Goal: Find specific page/section: Find specific page/section

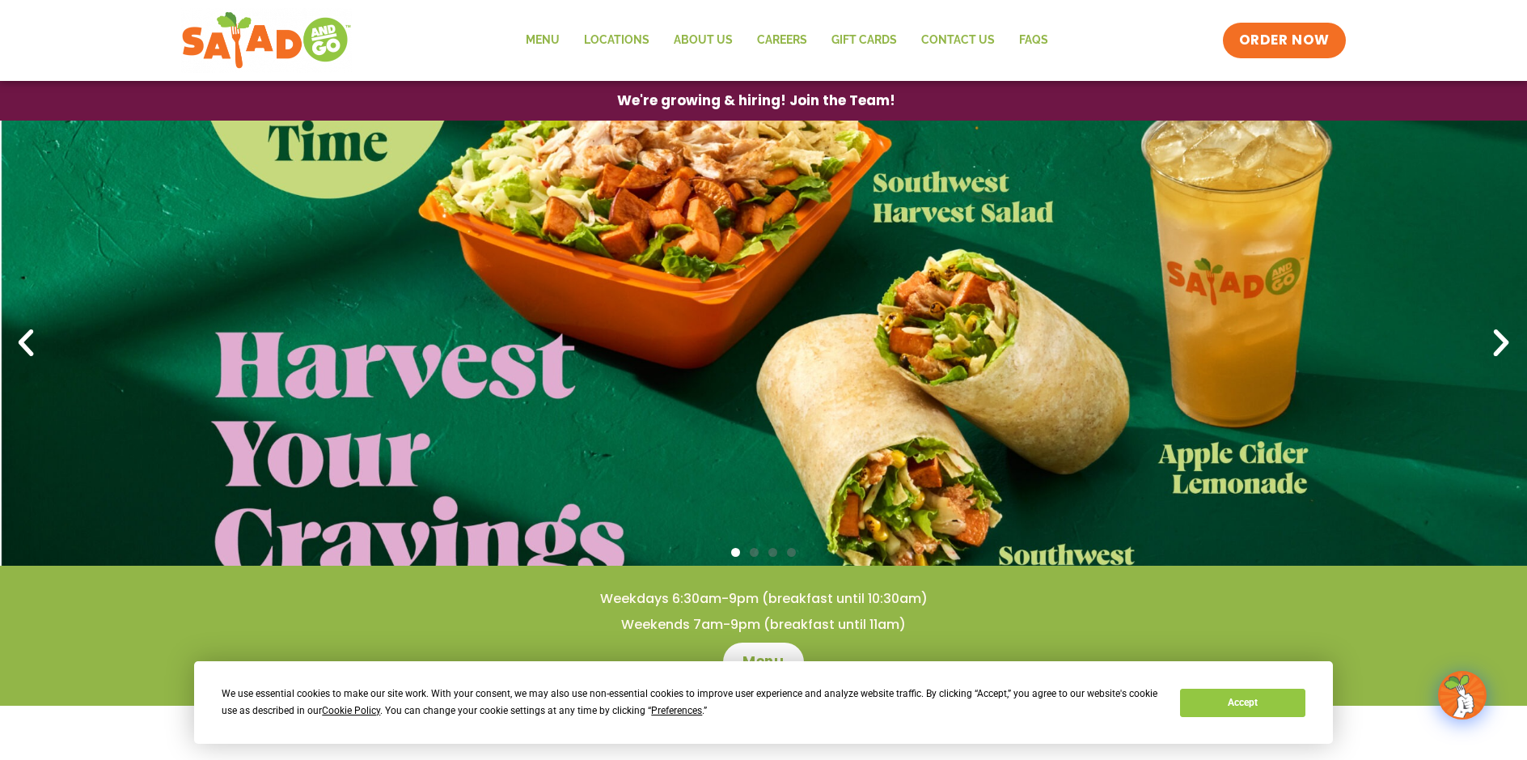
scroll to position [741, 0]
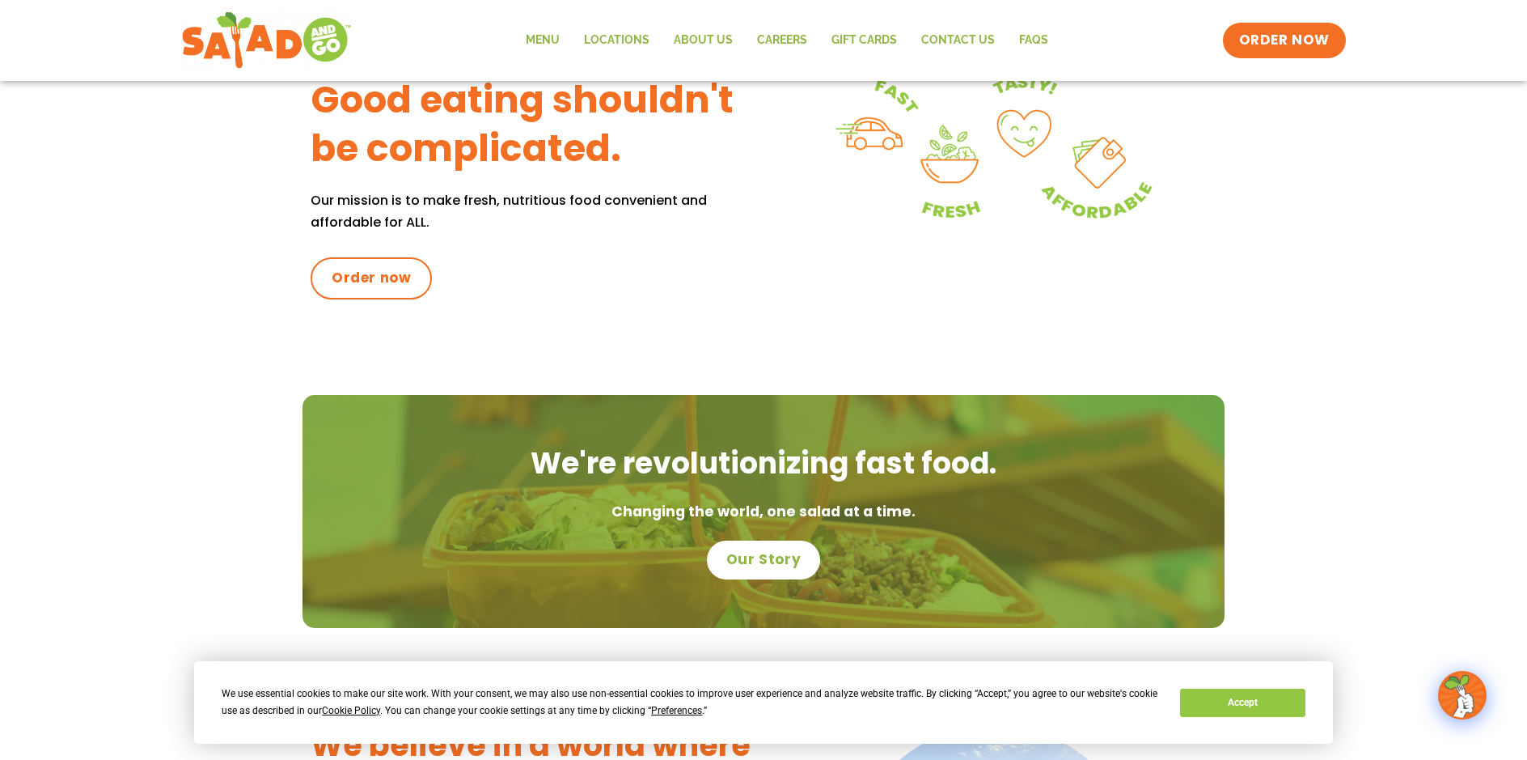
click at [1233, 700] on button "Accept" at bounding box center [1242, 702] width 125 height 28
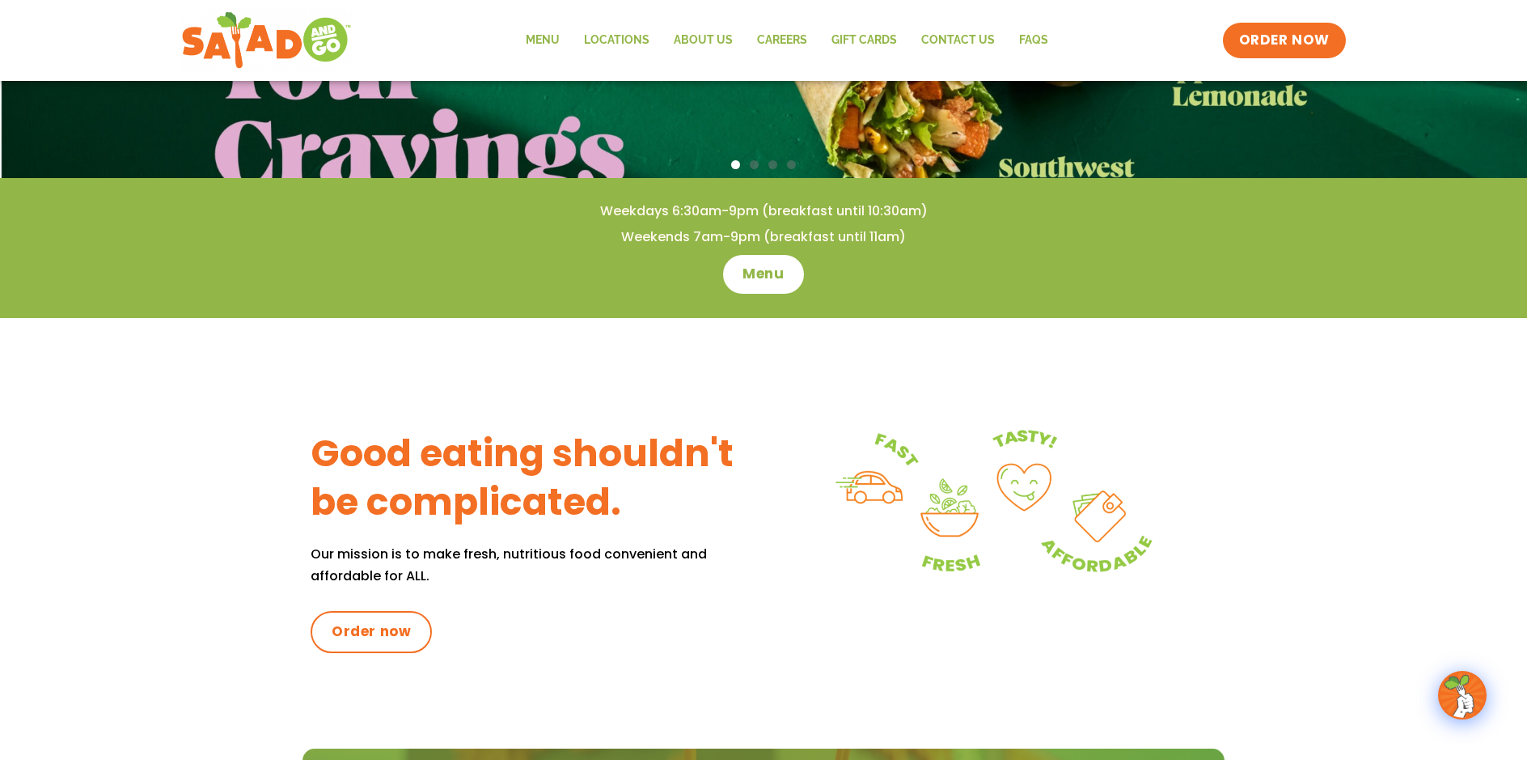
scroll to position [0, 0]
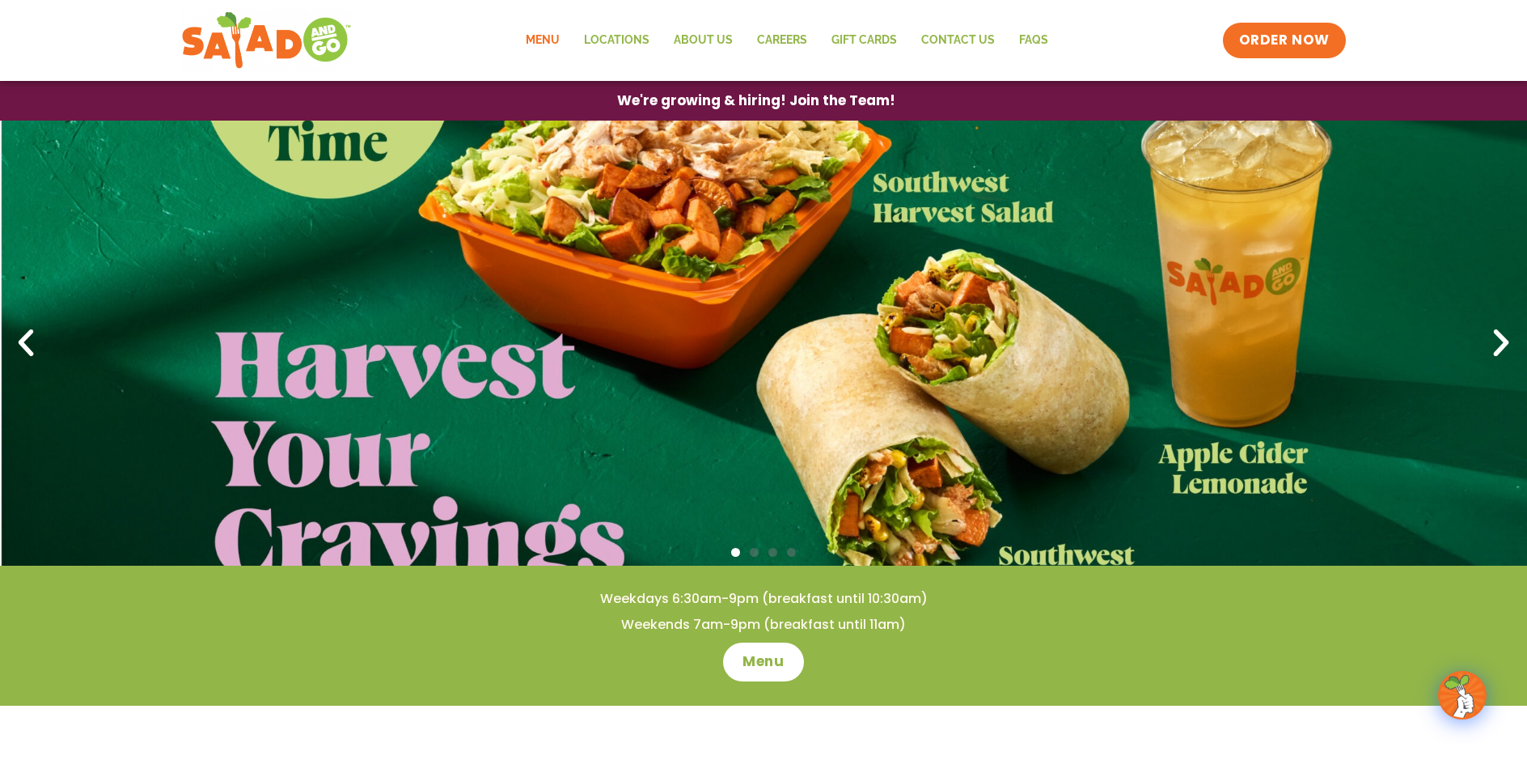
click at [554, 40] on link "Menu" at bounding box center [543, 40] width 58 height 37
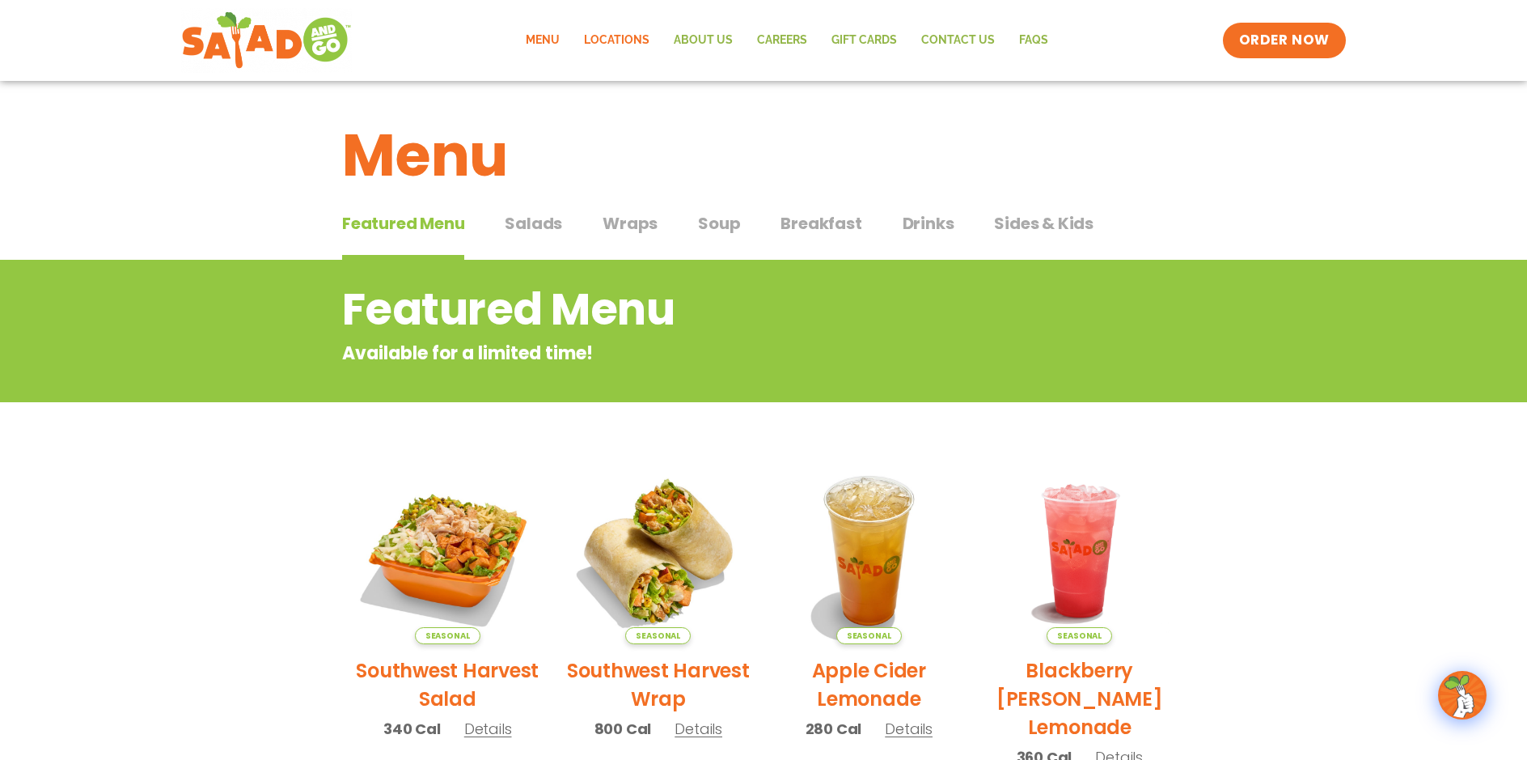
click at [620, 46] on link "Locations" at bounding box center [617, 40] width 90 height 37
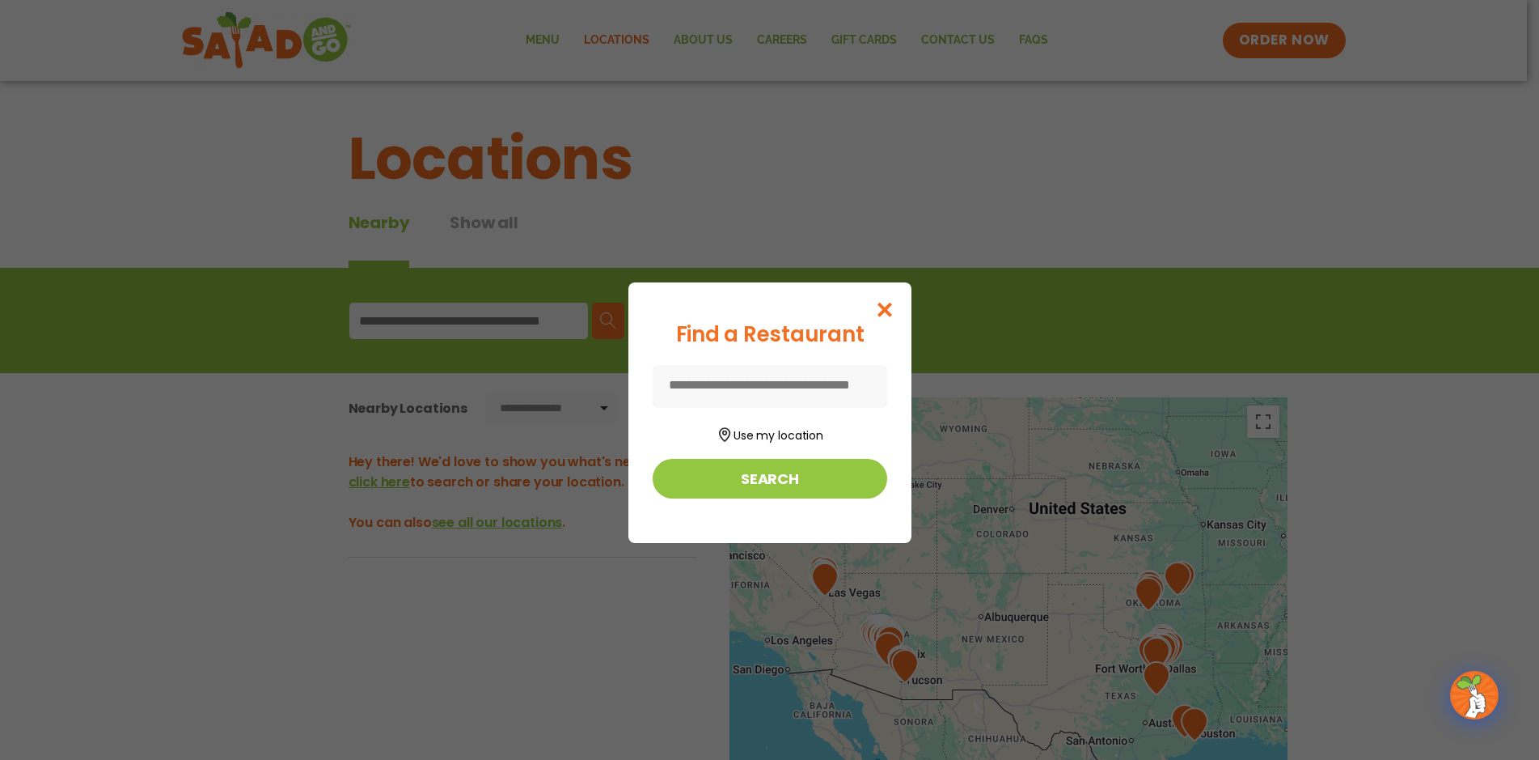
click at [911, 307] on button "Close modal" at bounding box center [884, 309] width 53 height 54
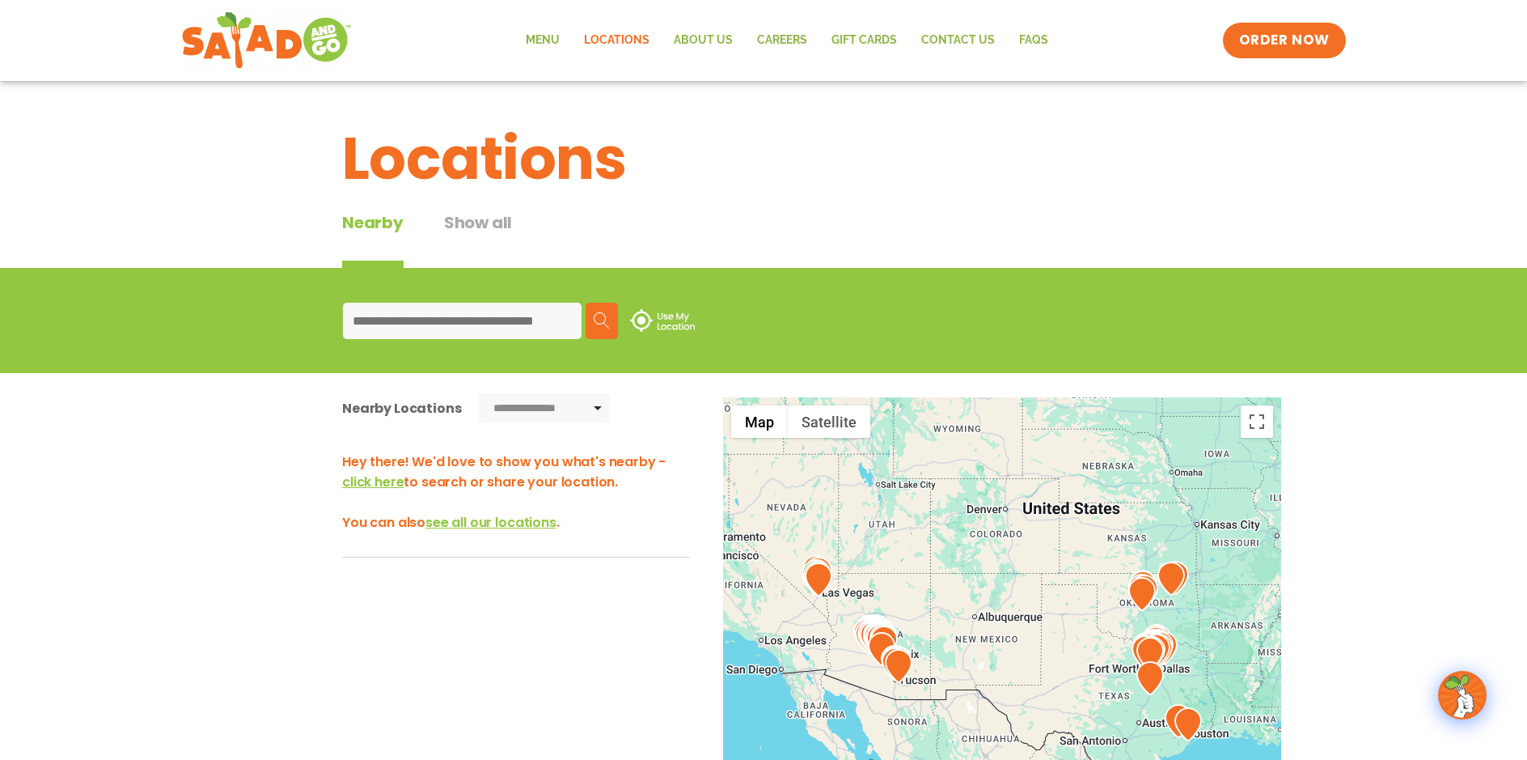
click at [394, 486] on span "click here" at bounding box center [372, 481] width 61 height 19
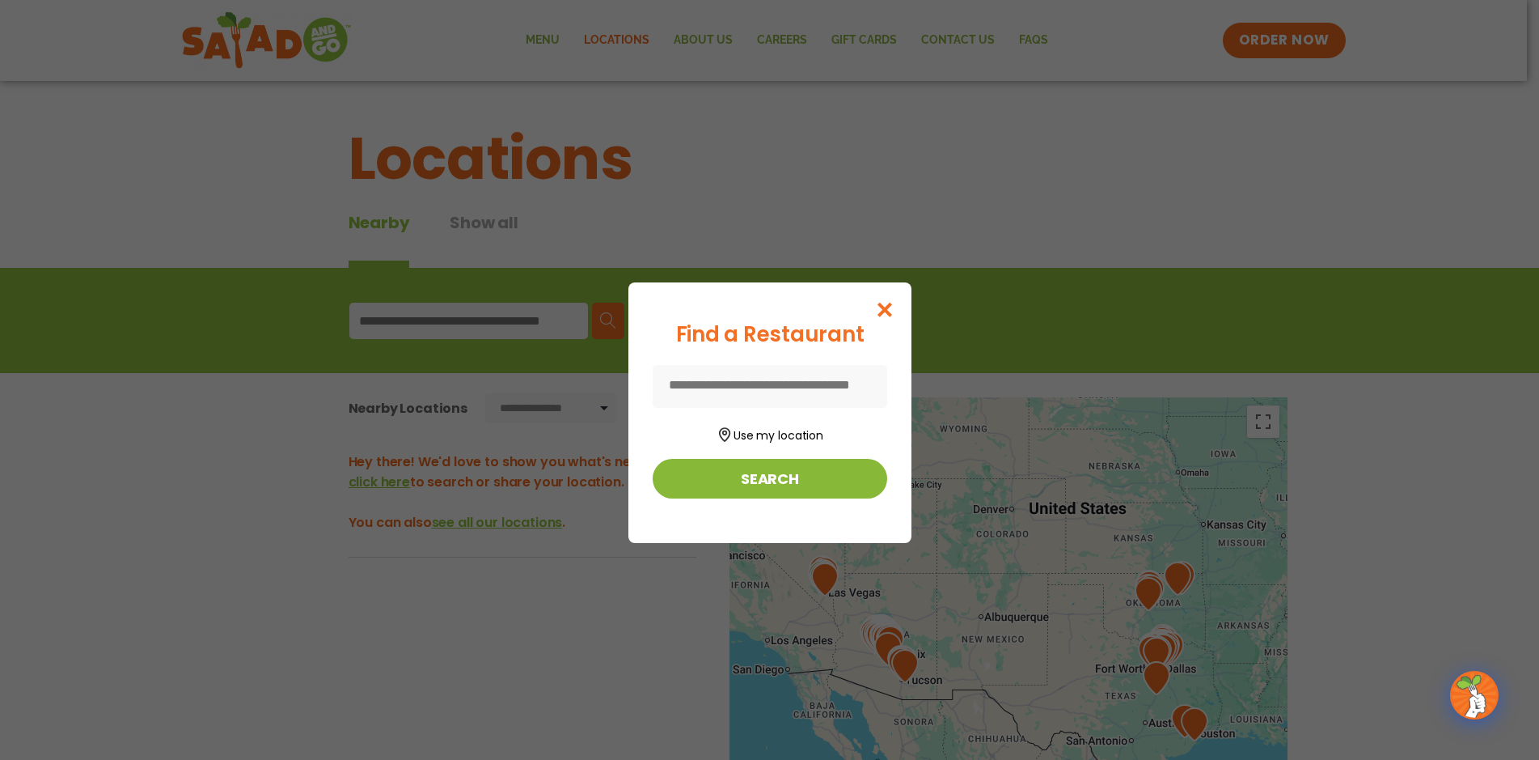
click at [710, 477] on button "Search" at bounding box center [770, 479] width 235 height 40
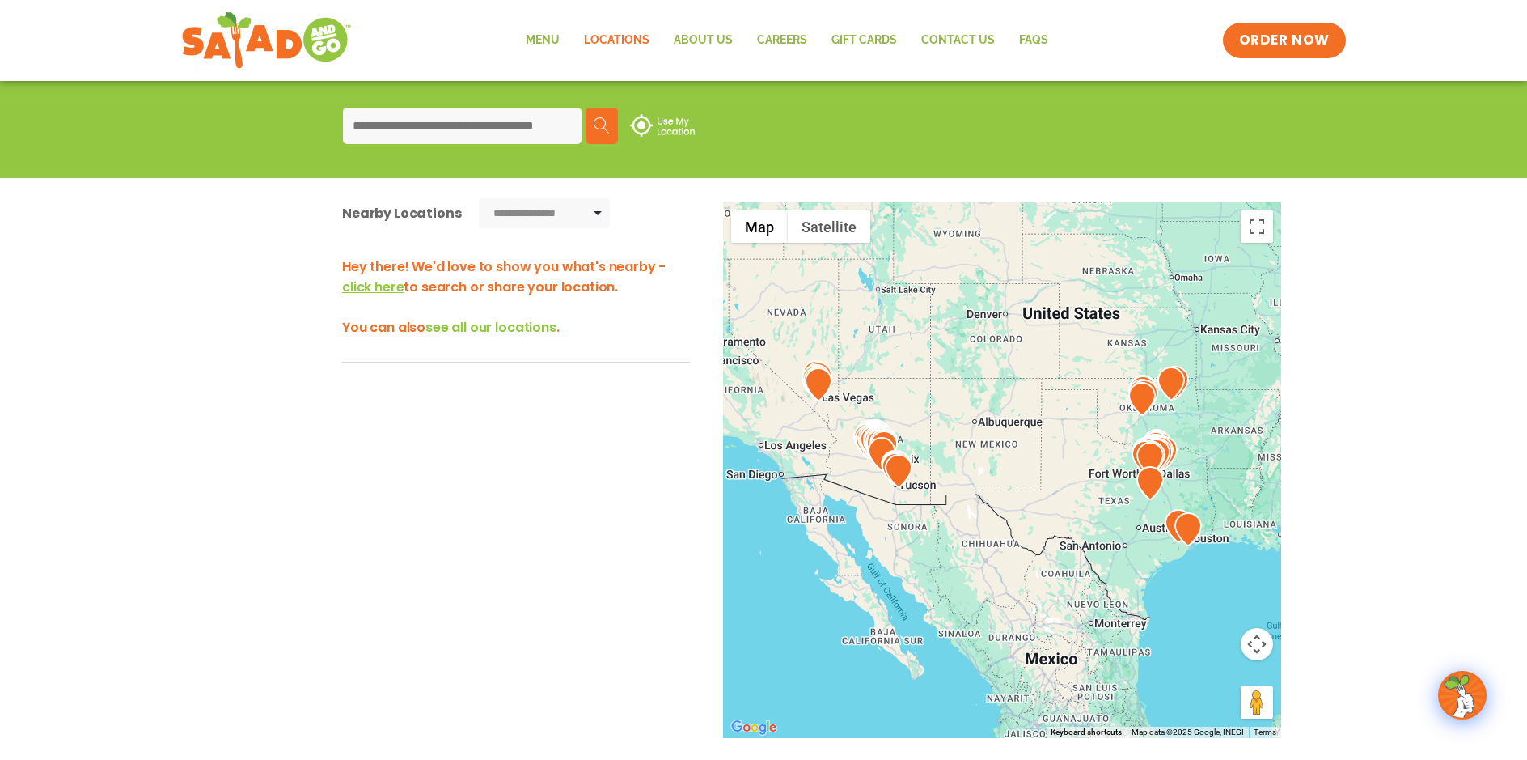
scroll to position [196, 0]
click at [450, 327] on span "see all our locations" at bounding box center [491, 326] width 131 height 19
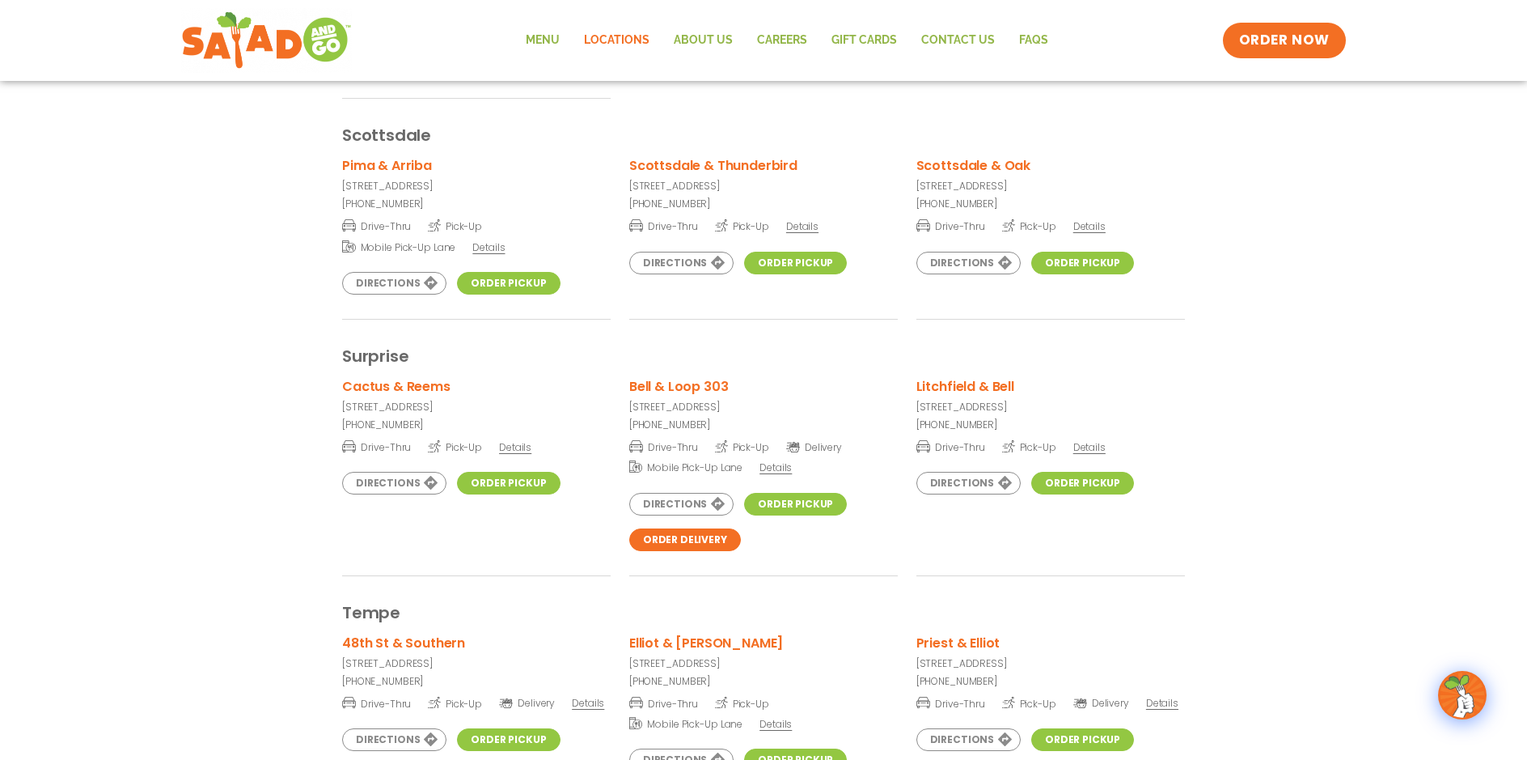
scroll to position [4858, 0]
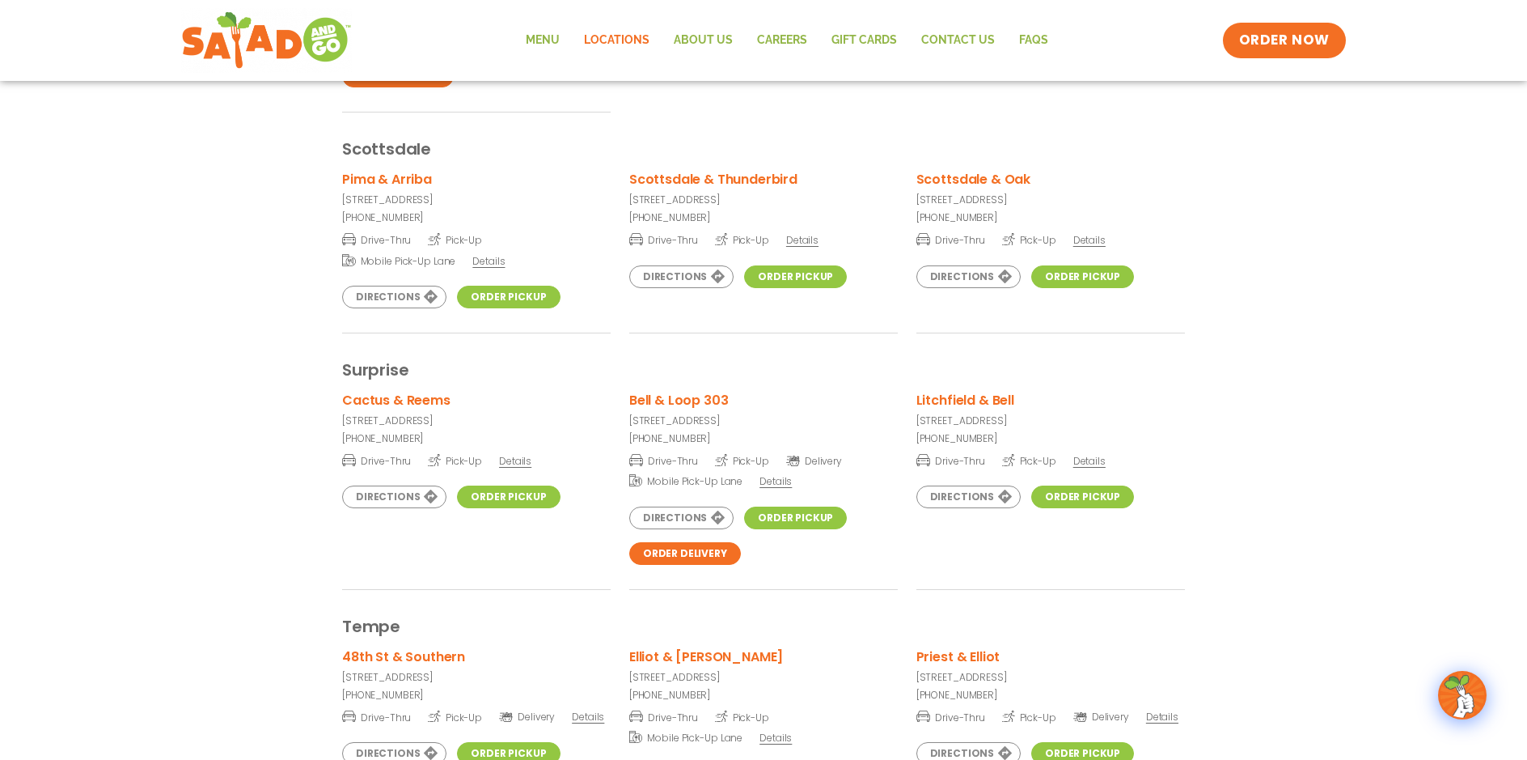
click at [799, 282] on link "Order Pickup" at bounding box center [795, 276] width 103 height 23
